Goal: Task Accomplishment & Management: Use online tool/utility

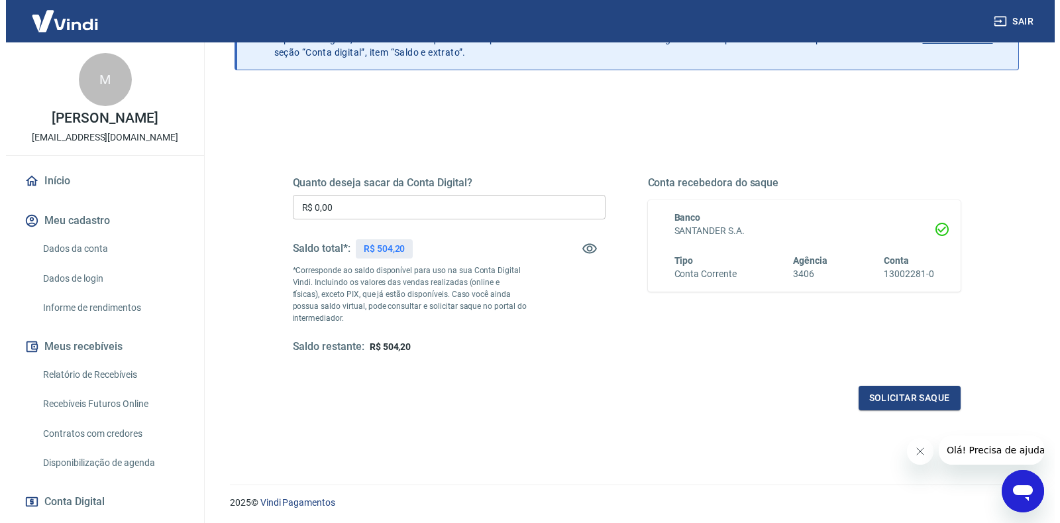
scroll to position [66, 0]
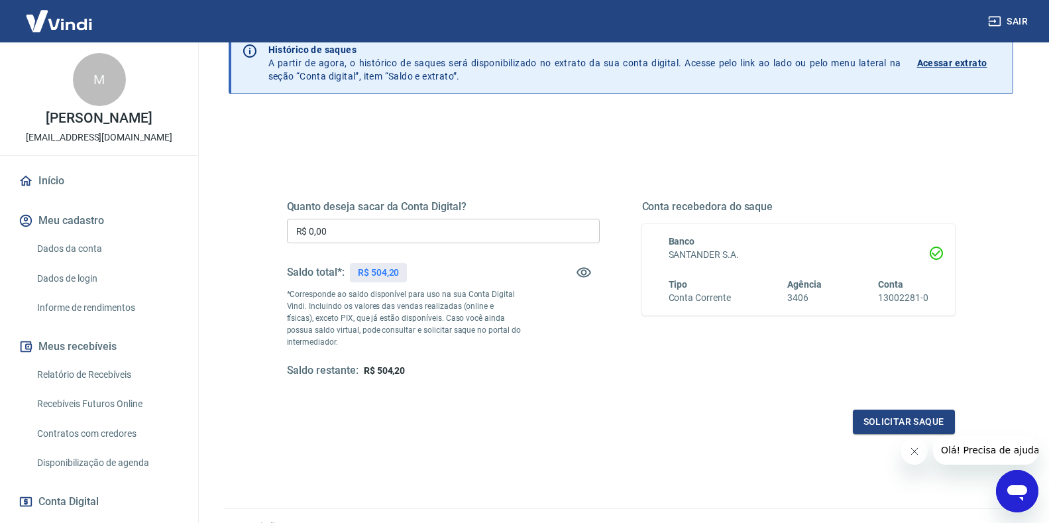
click at [331, 229] on input "R$ 0,00" at bounding box center [443, 231] width 313 height 25
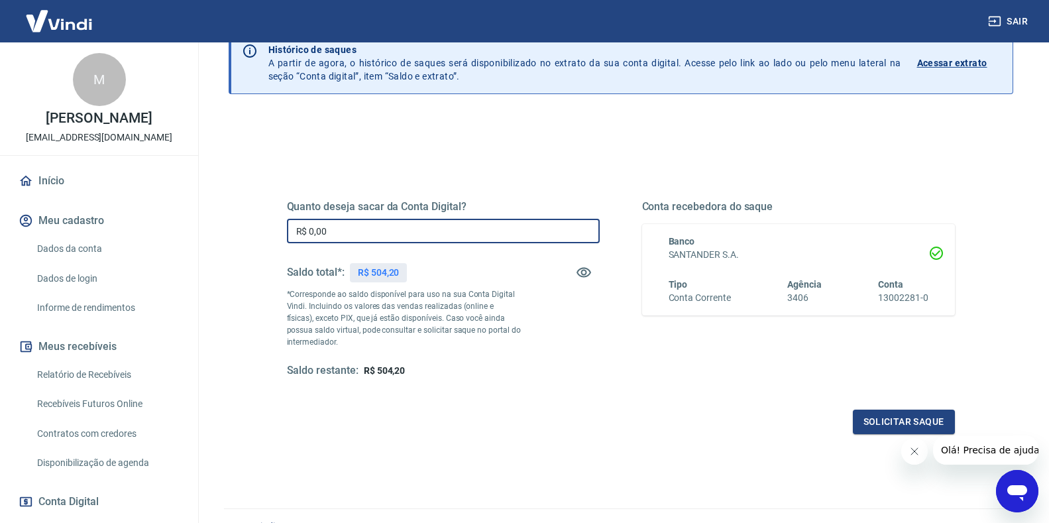
click at [331, 229] on input "R$ 0,00" at bounding box center [443, 231] width 313 height 25
type input "R$ 504,20"
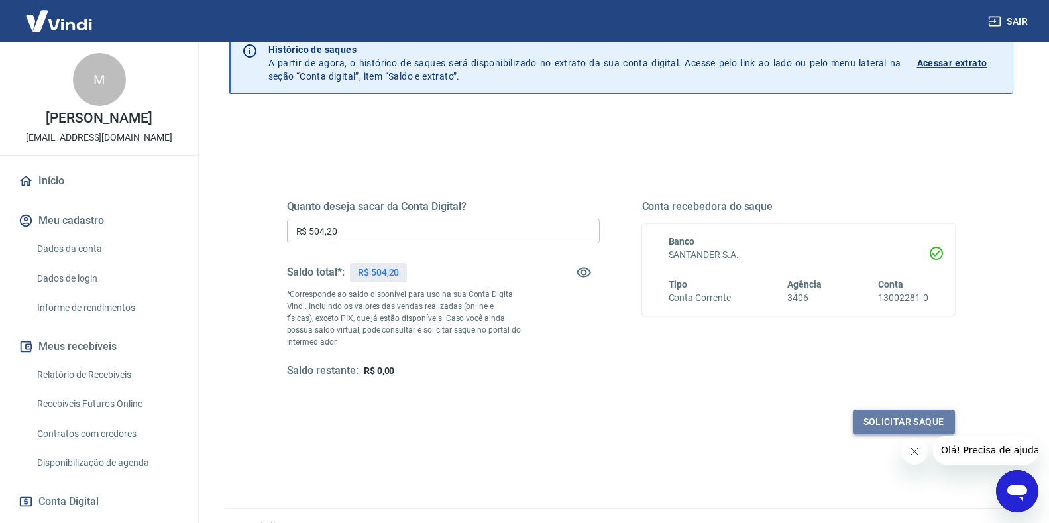
click at [882, 422] on button "Solicitar saque" at bounding box center [904, 422] width 102 height 25
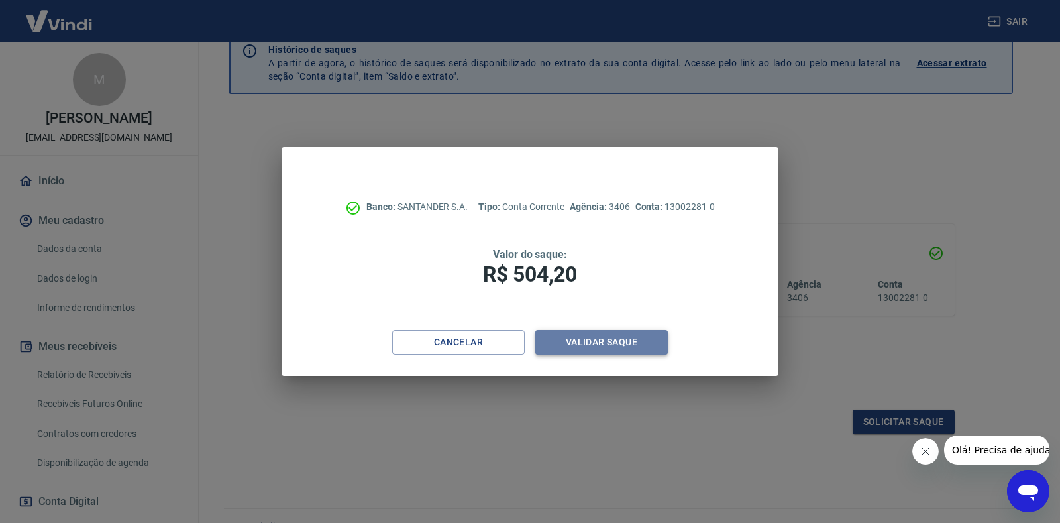
click at [579, 331] on button "Validar saque" at bounding box center [601, 342] width 133 height 25
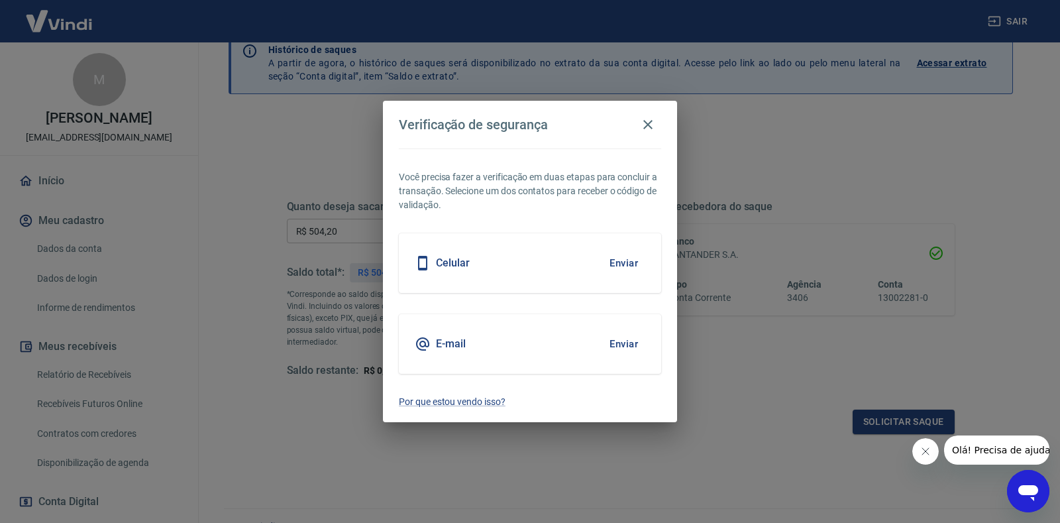
click at [616, 260] on button "Enviar" at bounding box center [623, 263] width 43 height 28
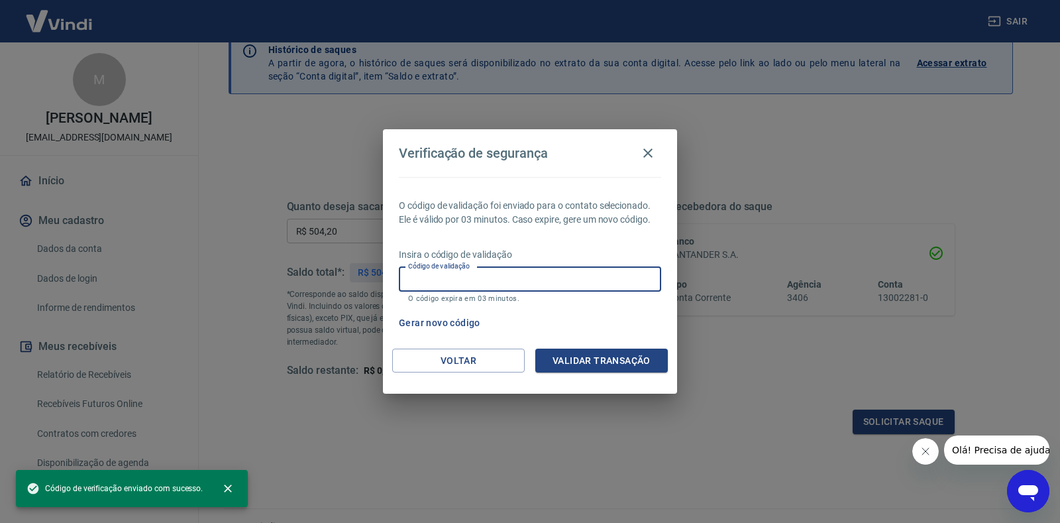
click at [528, 282] on input "Código de validação" at bounding box center [530, 279] width 262 height 25
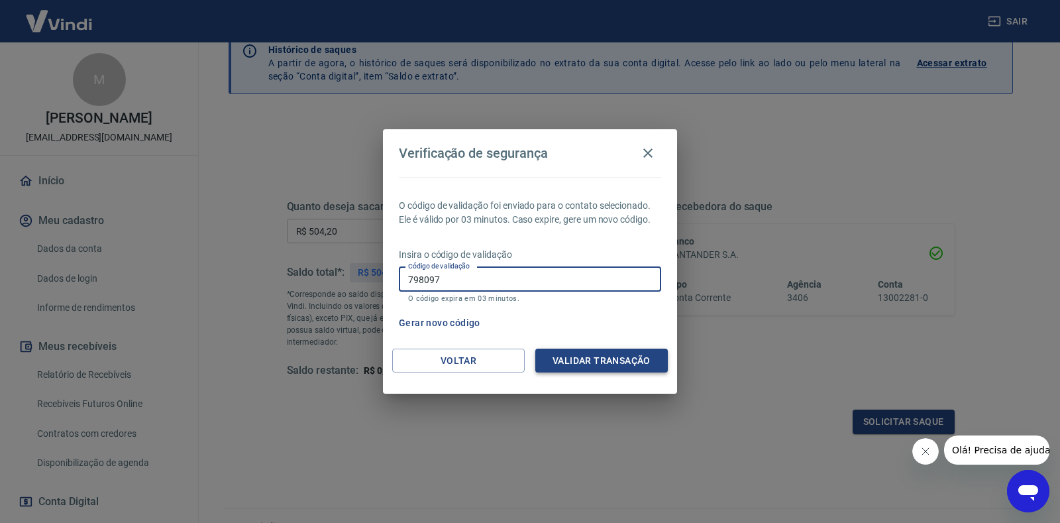
type input "798097"
click at [590, 355] on button "Validar transação" at bounding box center [601, 361] width 133 height 25
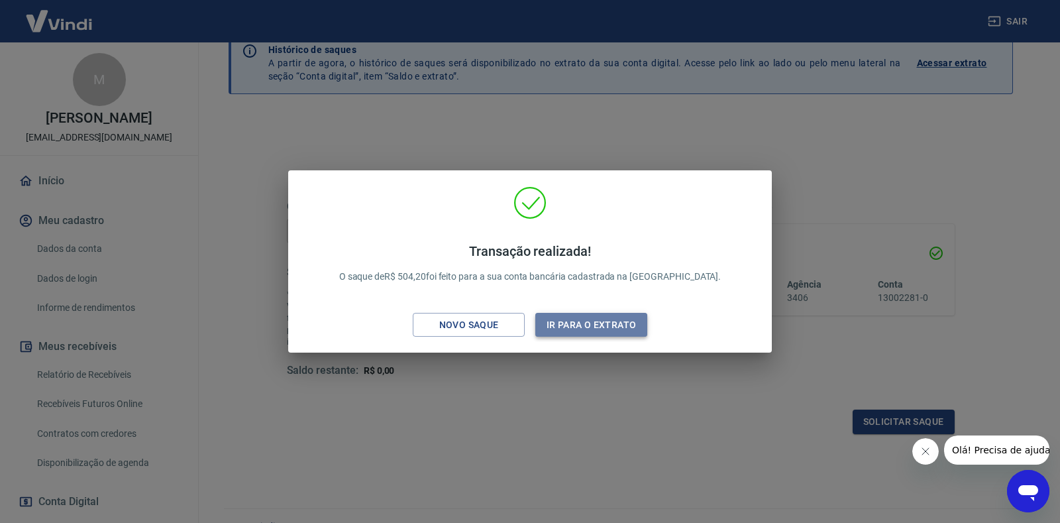
click at [586, 323] on button "Ir para o extrato" at bounding box center [591, 325] width 112 height 25
